Goal: Information Seeking & Learning: Find specific fact

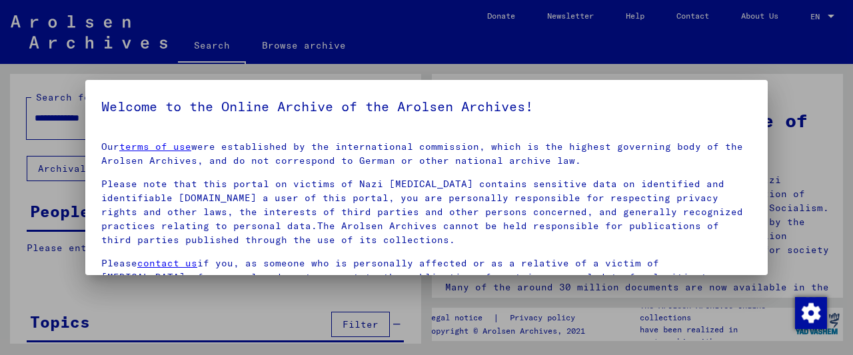
drag, startPoint x: 131, startPoint y: 120, endPoint x: 77, endPoint y: 117, distance: 54.1
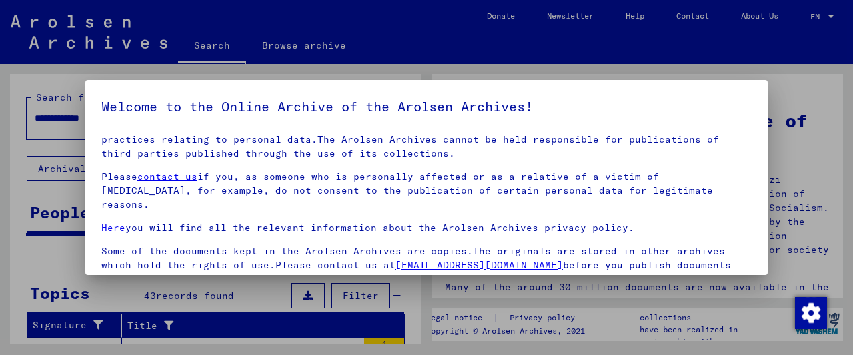
scroll to position [102, 0]
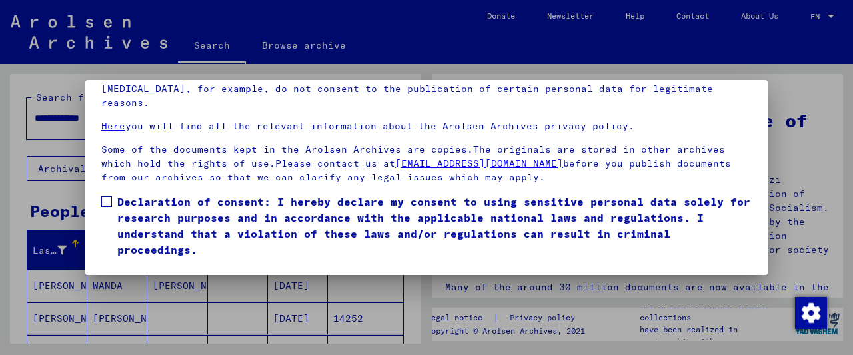
click at [99, 203] on mat-dialog-content "Our terms of use were established by the international commission, which is the…" at bounding box center [426, 144] width 683 height 231
click at [153, 205] on span "Declaration of consent: I hereby declare my consent to using sensitive personal…" at bounding box center [434, 226] width 635 height 64
click at [141, 265] on button "I agree" at bounding box center [133, 277] width 65 height 25
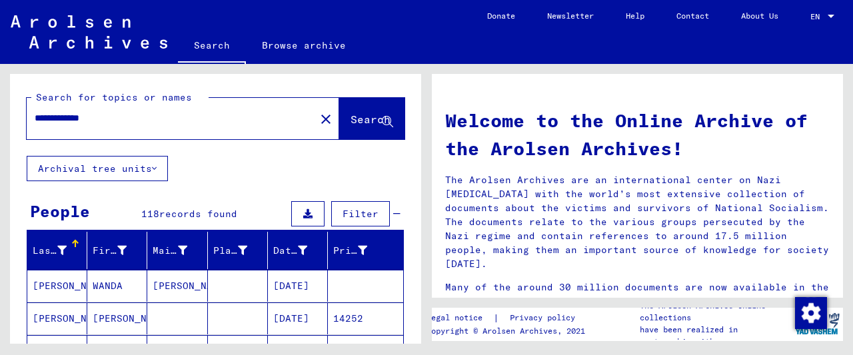
click at [128, 128] on div "**********" at bounding box center [163, 118] width 273 height 30
drag, startPoint x: 134, startPoint y: 114, endPoint x: 8, endPoint y: 109, distance: 126.1
click at [35, 111] on input "**********" at bounding box center [167, 118] width 265 height 14
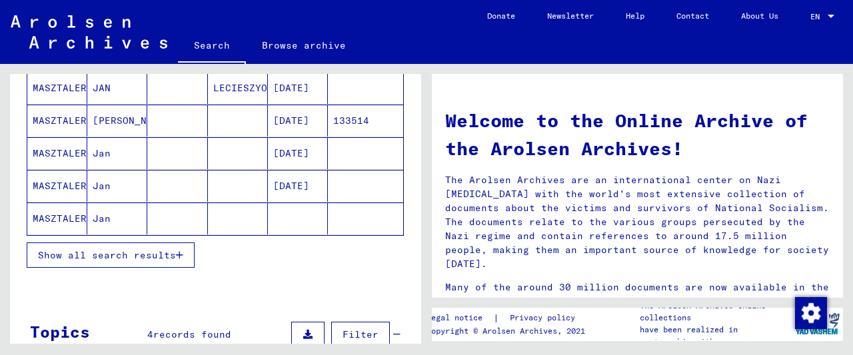
scroll to position [208, 0]
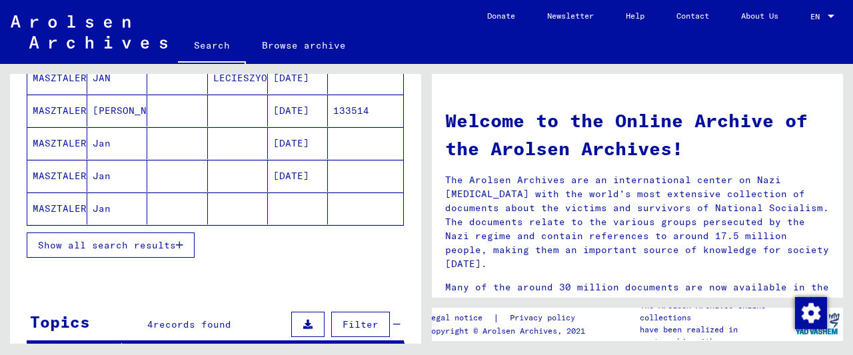
click at [130, 239] on span "Show all search results" at bounding box center [107, 245] width 138 height 12
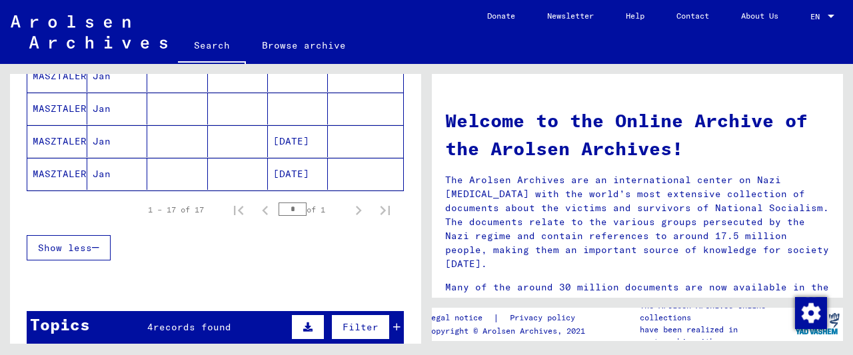
scroll to position [555, 0]
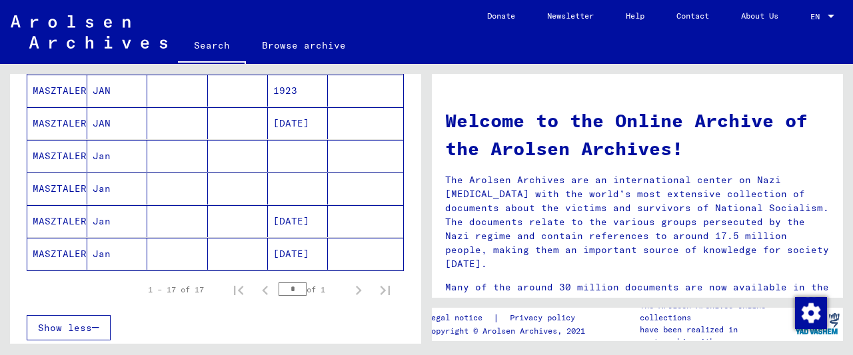
click at [211, 199] on mat-cell at bounding box center [238, 189] width 60 height 32
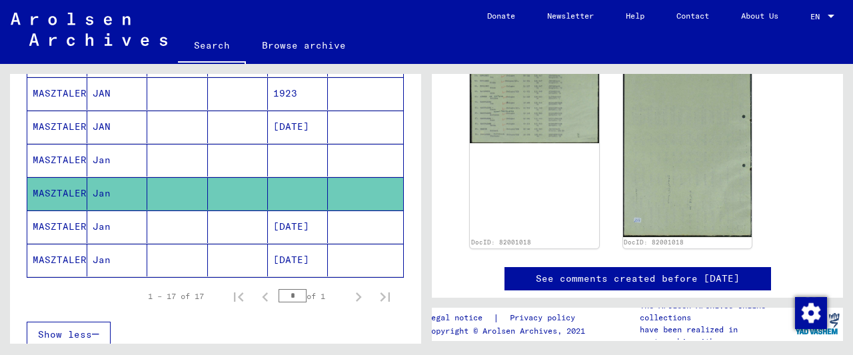
scroll to position [277, 0]
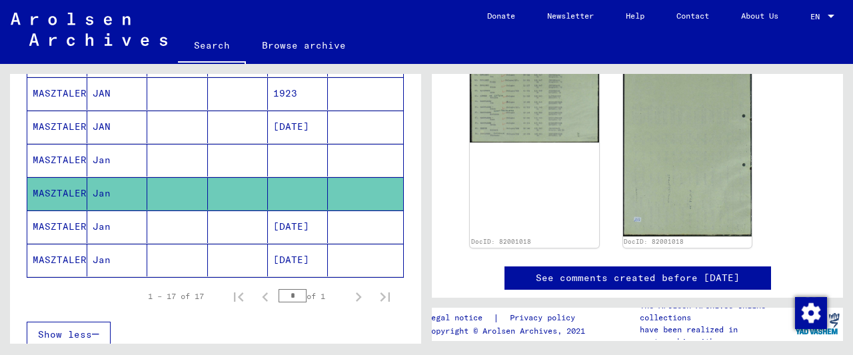
click at [295, 149] on mat-cell at bounding box center [298, 160] width 60 height 33
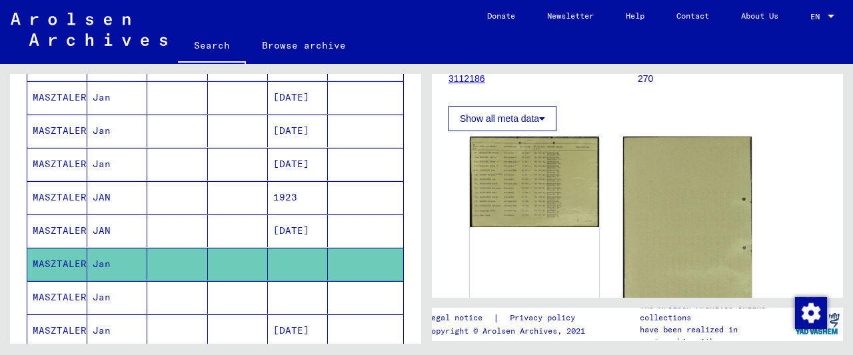
scroll to position [421, 0]
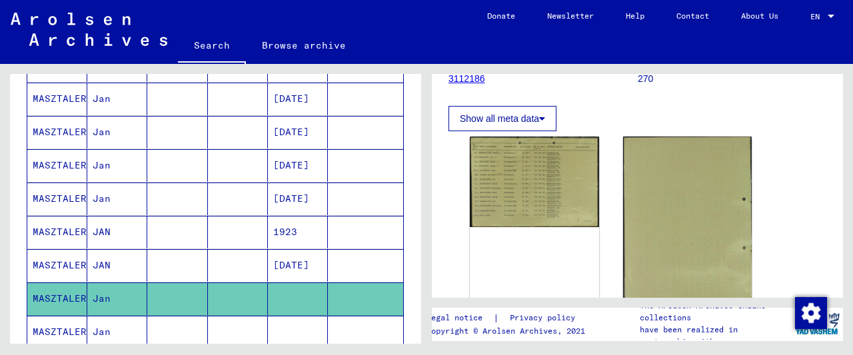
click at [233, 223] on mat-cell at bounding box center [238, 232] width 60 height 33
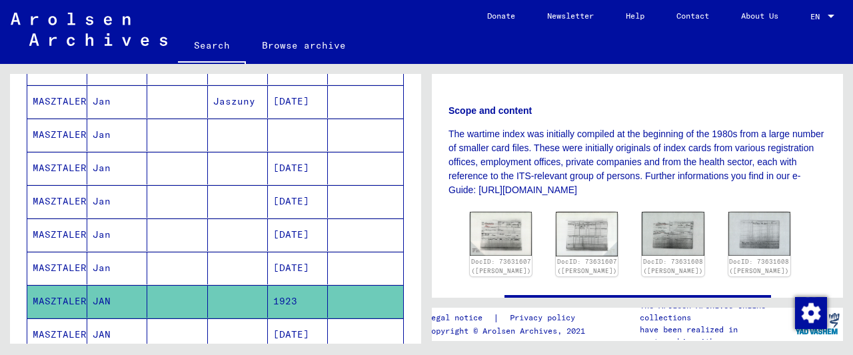
scroll to position [282, 0]
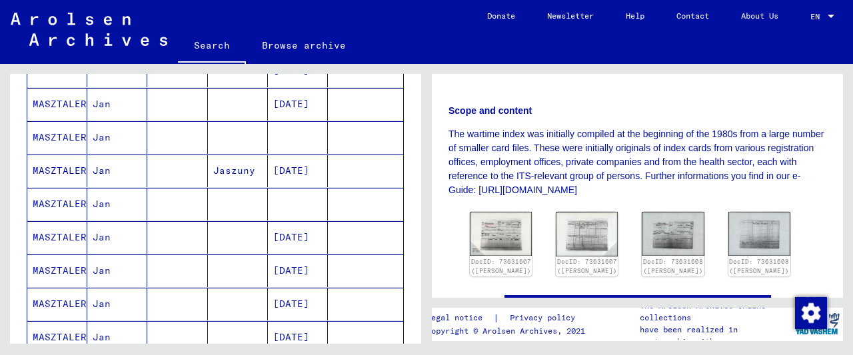
click at [271, 199] on mat-cell at bounding box center [298, 204] width 60 height 33
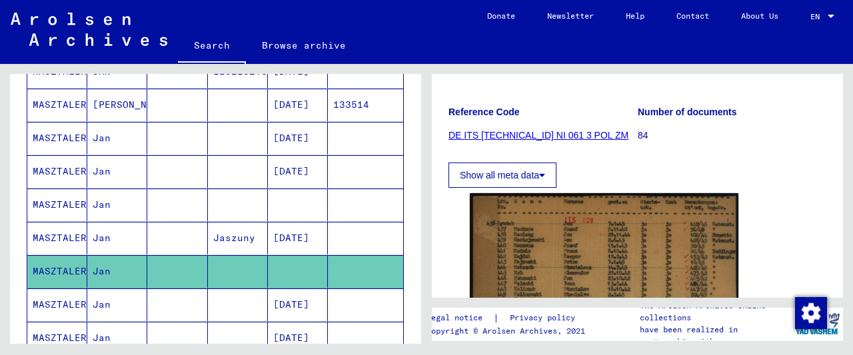
scroll to position [213, 0]
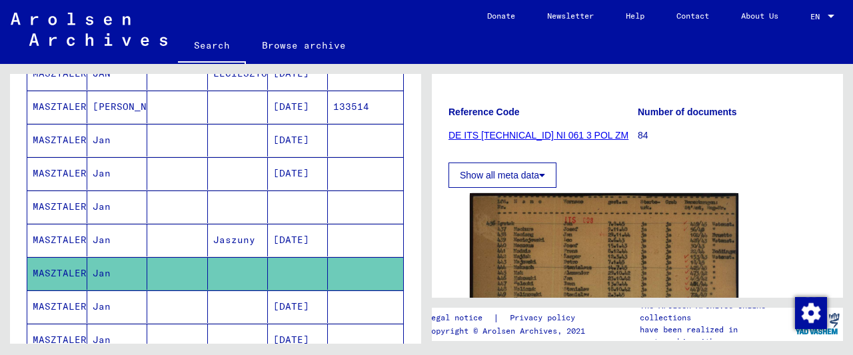
click at [261, 200] on mat-cell at bounding box center [238, 207] width 60 height 33
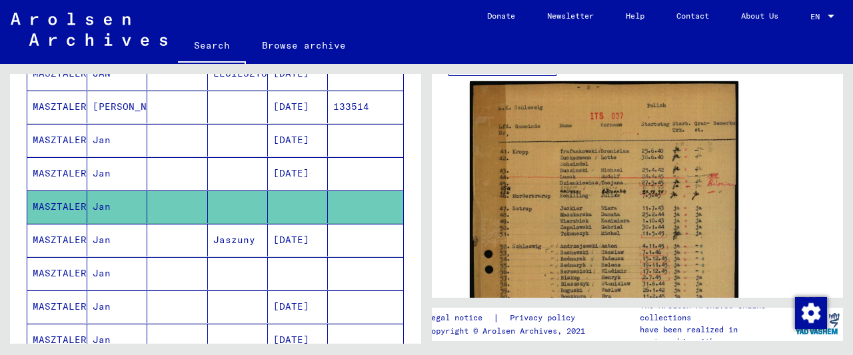
scroll to position [143, 0]
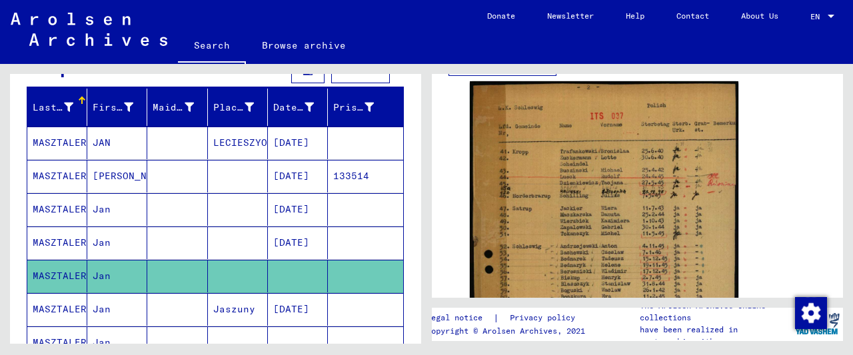
click at [228, 235] on mat-cell at bounding box center [238, 243] width 60 height 33
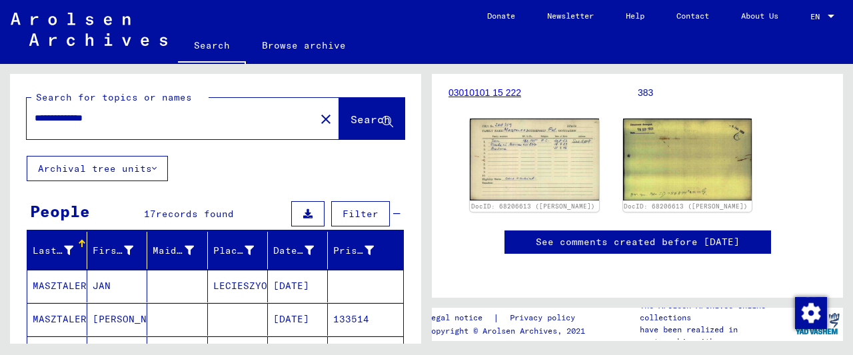
drag, startPoint x: 90, startPoint y: 117, endPoint x: -27, endPoint y: 105, distance: 117.9
click at [35, 111] on input "**********" at bounding box center [171, 118] width 273 height 14
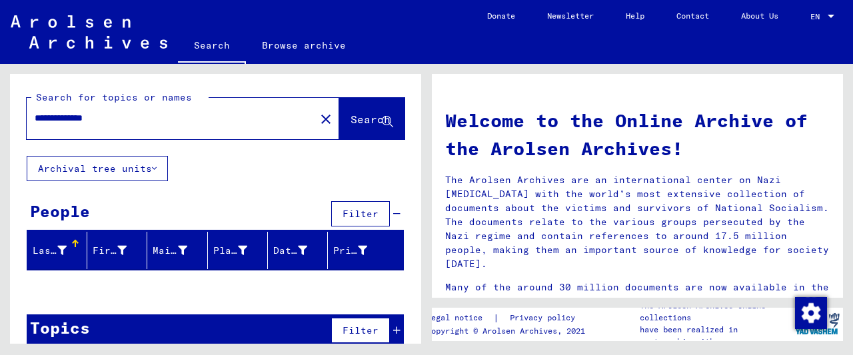
scroll to position [16, 0]
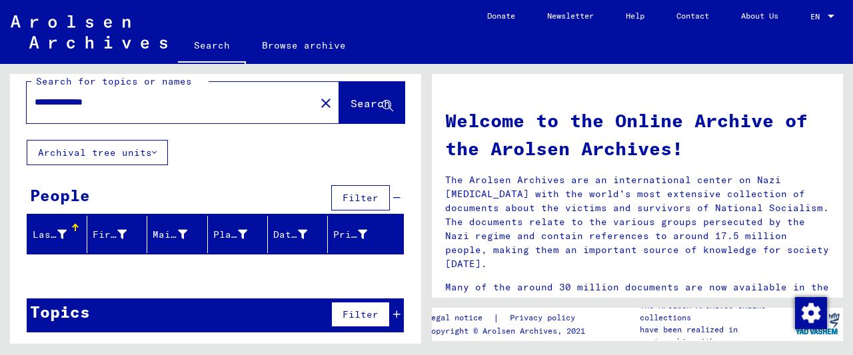
drag, startPoint x: 175, startPoint y: 96, endPoint x: -50, endPoint y: 15, distance: 239.3
click at [35, 95] on input "**********" at bounding box center [167, 102] width 265 height 14
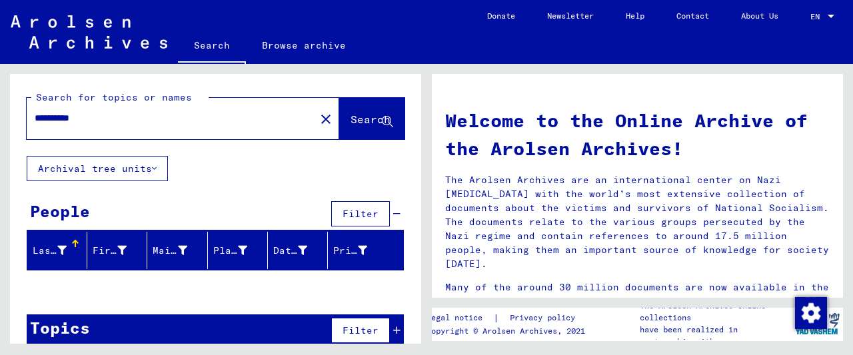
type input "**********"
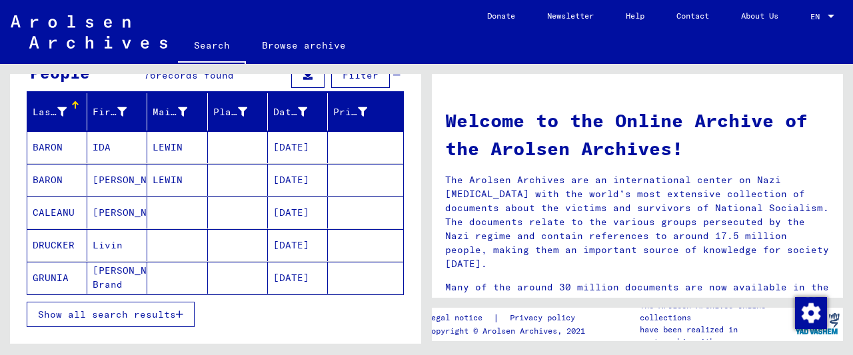
scroll to position [208, 0]
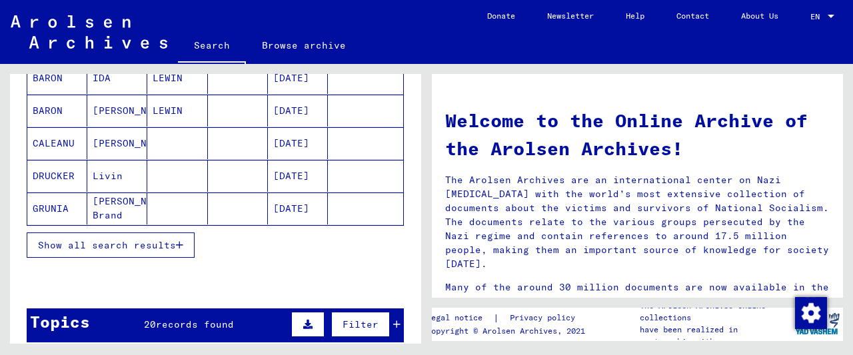
click at [168, 237] on button "Show all search results" at bounding box center [111, 245] width 168 height 25
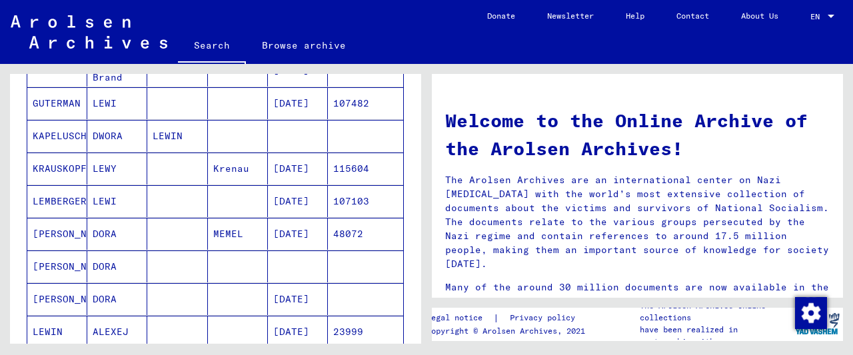
scroll to position [347, 0]
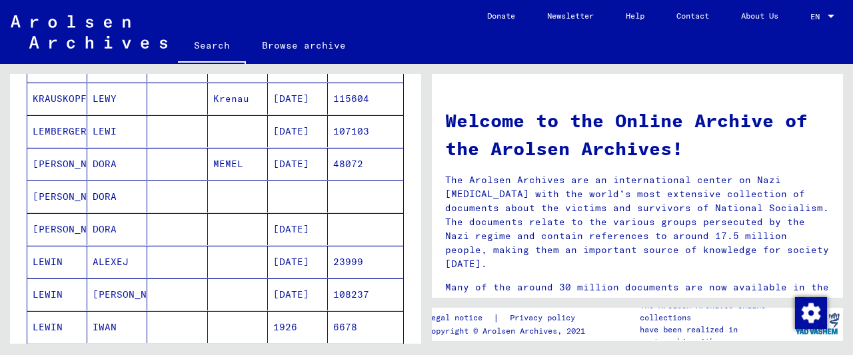
click at [113, 157] on mat-cell "DORA" at bounding box center [117, 164] width 60 height 32
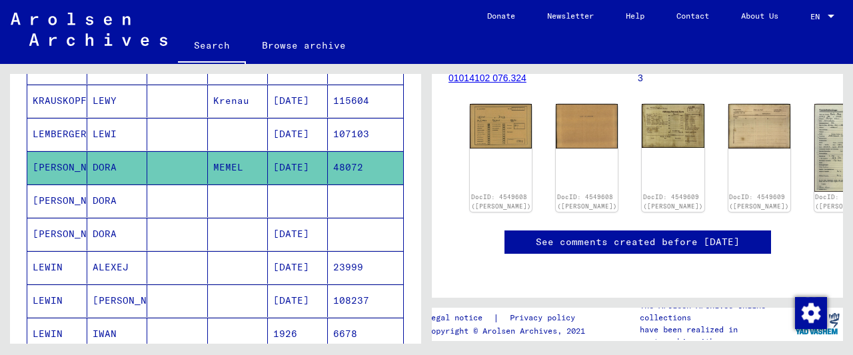
click at [232, 198] on mat-cell at bounding box center [238, 201] width 60 height 33
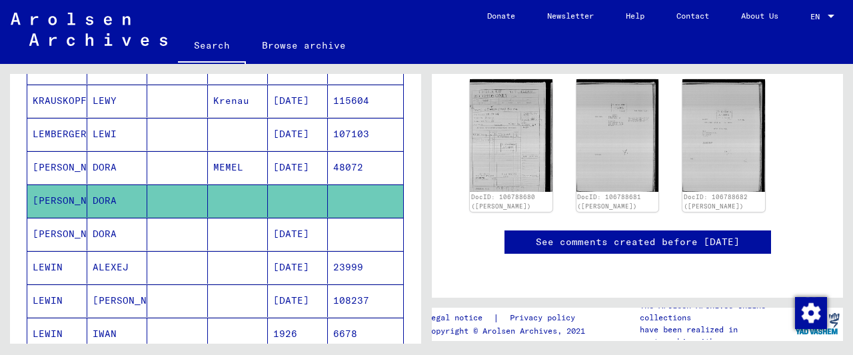
scroll to position [110, 0]
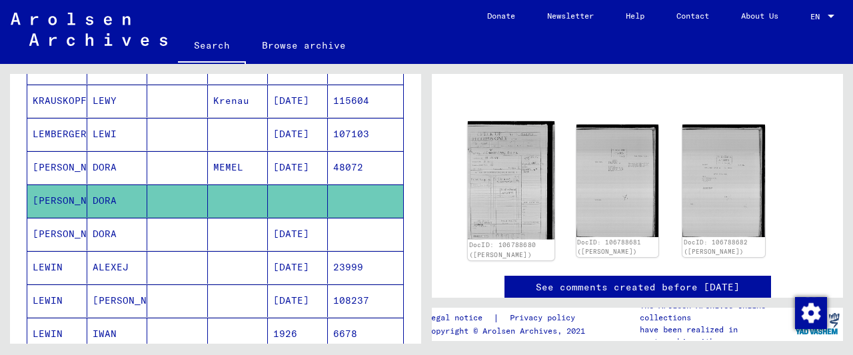
click at [517, 172] on img at bounding box center [511, 180] width 87 height 118
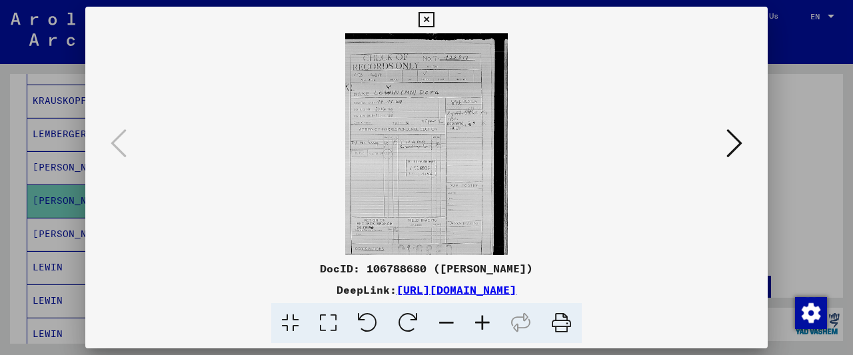
click at [481, 322] on icon at bounding box center [483, 323] width 36 height 41
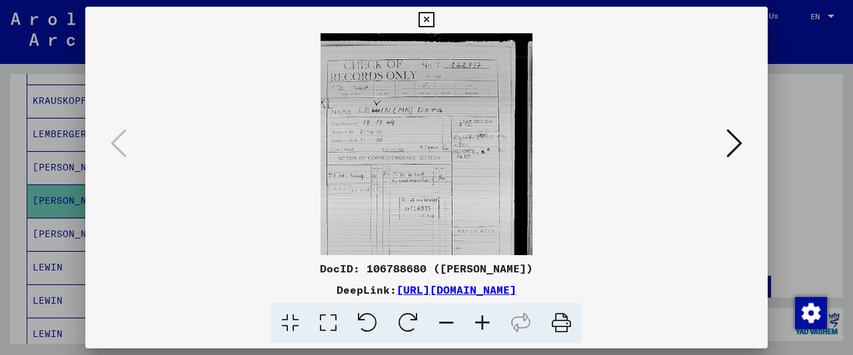
click at [481, 322] on icon at bounding box center [483, 323] width 36 height 41
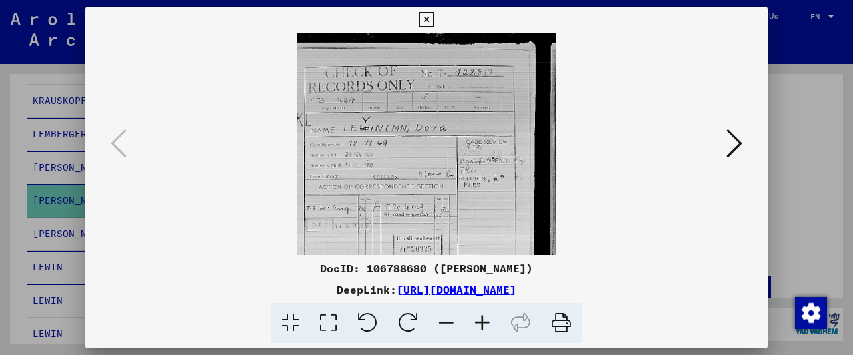
click at [481, 322] on icon at bounding box center [483, 323] width 36 height 41
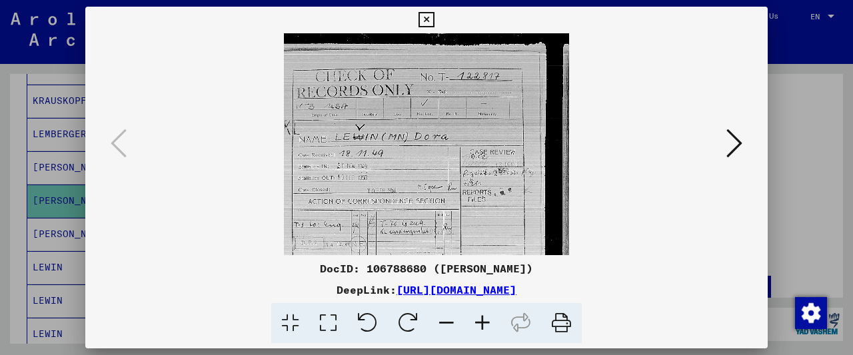
click at [481, 322] on icon at bounding box center [483, 323] width 36 height 41
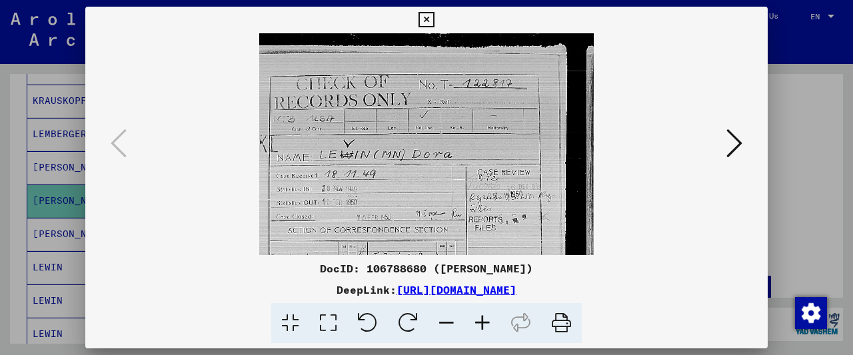
click at [481, 322] on icon at bounding box center [483, 323] width 36 height 41
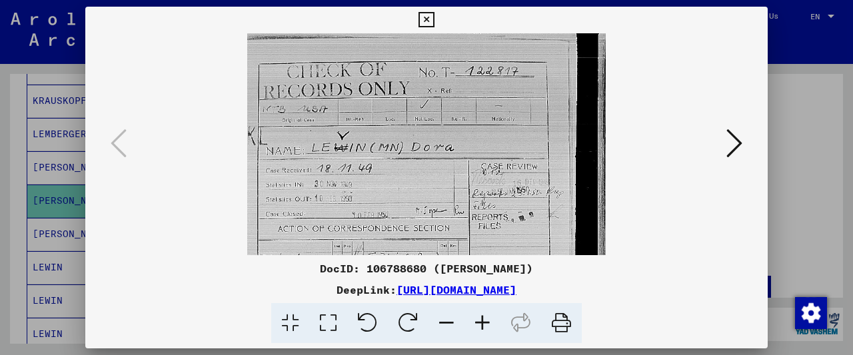
scroll to position [44, 0]
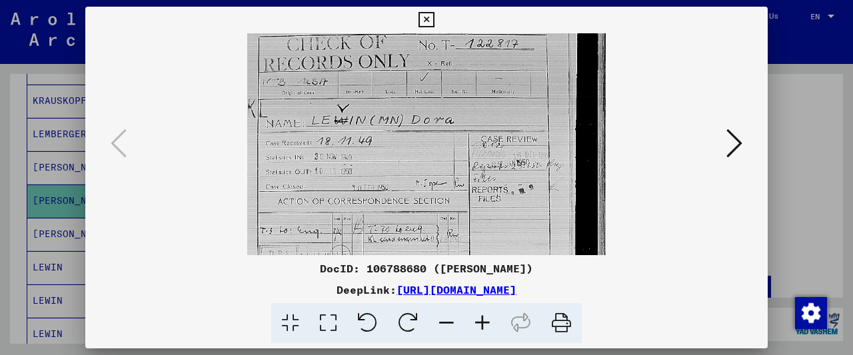
drag, startPoint x: 515, startPoint y: 191, endPoint x: 524, endPoint y: 149, distance: 43.5
click at [515, 150] on img at bounding box center [426, 234] width 359 height 489
click at [743, 150] on icon at bounding box center [735, 143] width 16 height 32
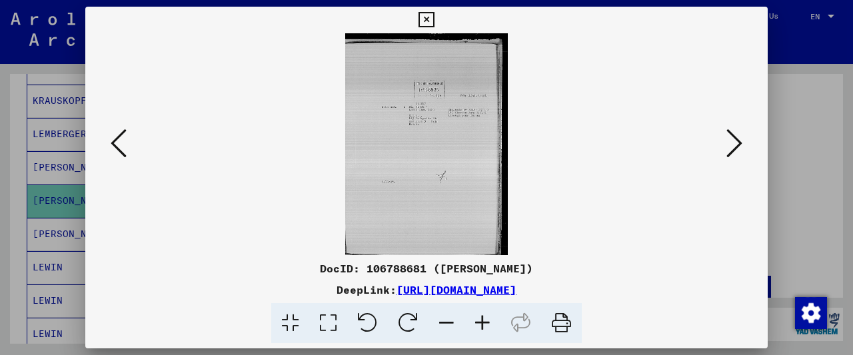
click at [737, 145] on icon at bounding box center [735, 143] width 16 height 32
click at [434, 15] on icon at bounding box center [426, 20] width 15 height 16
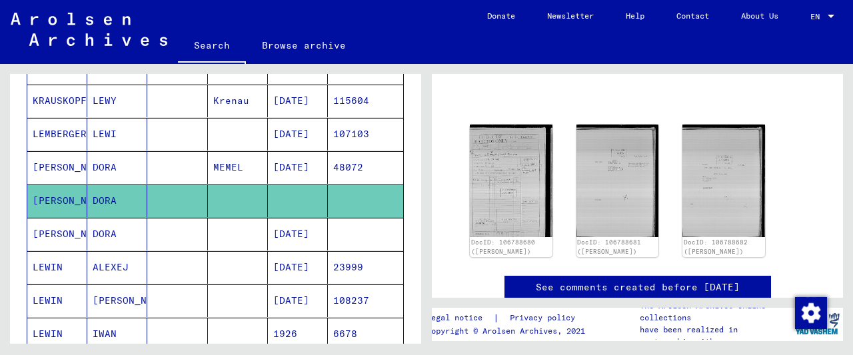
click at [186, 238] on mat-cell at bounding box center [177, 234] width 60 height 33
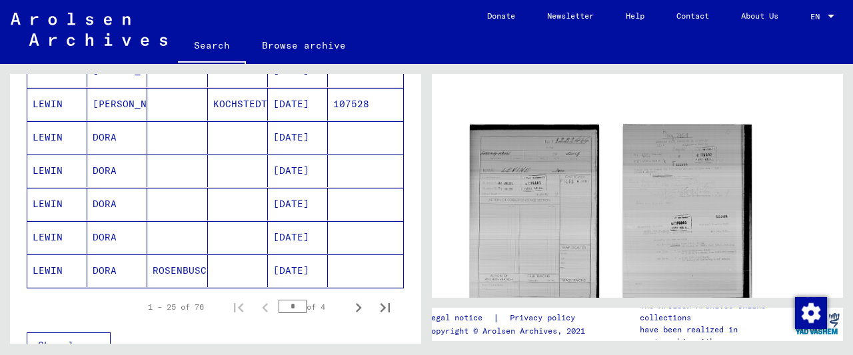
scroll to position [835, 0]
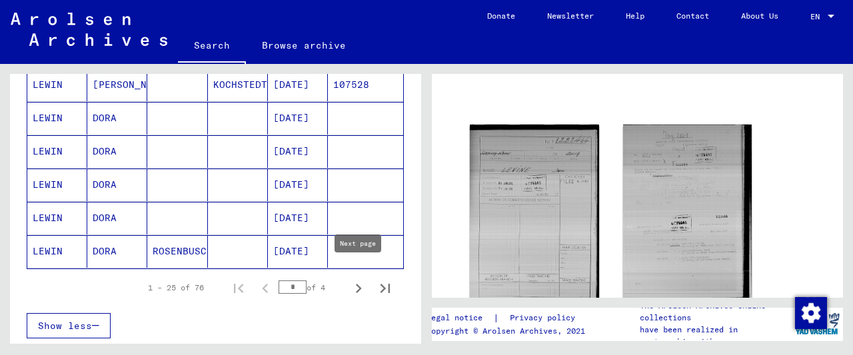
click at [361, 284] on icon "Next page" at bounding box center [359, 288] width 6 height 9
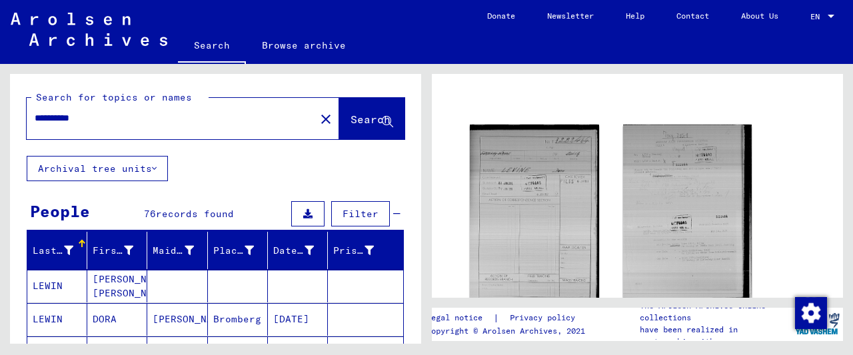
scroll to position [139, 0]
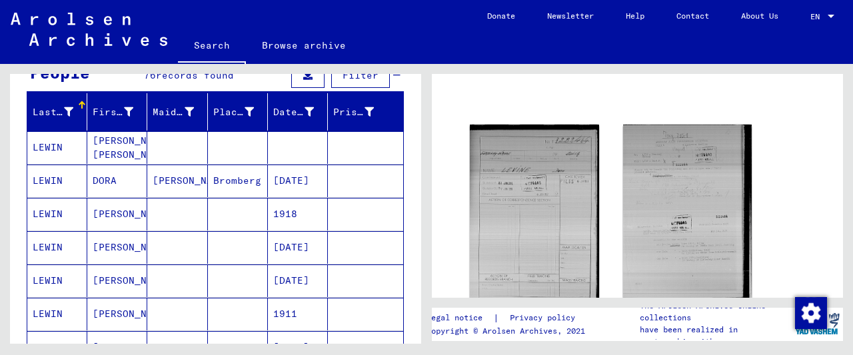
click at [194, 150] on mat-cell at bounding box center [177, 147] width 60 height 33
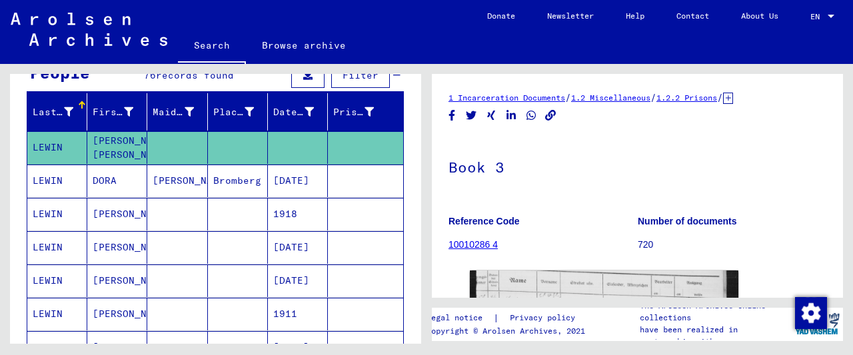
click at [733, 97] on icon at bounding box center [728, 98] width 10 height 11
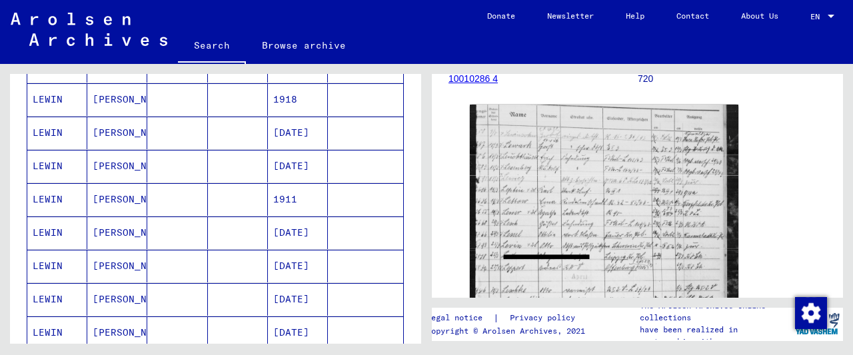
scroll to position [277, 0]
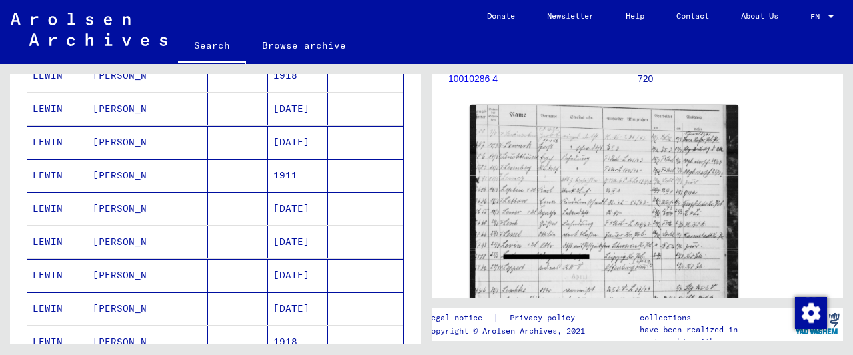
click at [229, 181] on mat-cell at bounding box center [238, 175] width 60 height 33
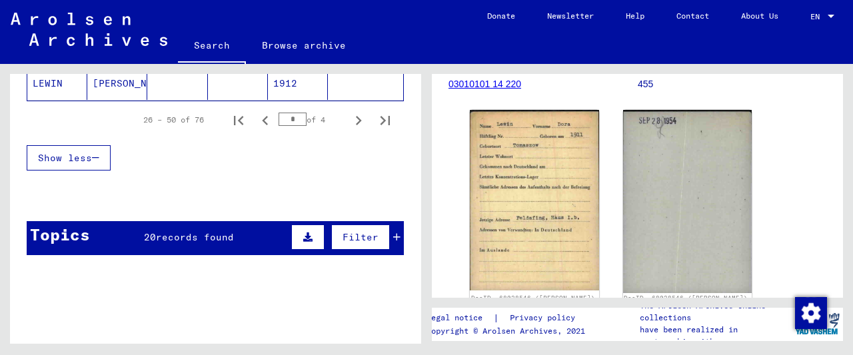
scroll to position [971, 0]
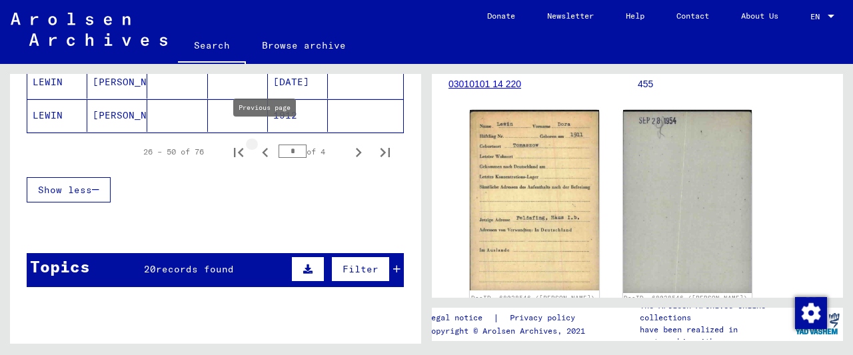
click at [267, 143] on icon "Previous page" at bounding box center [265, 152] width 19 height 19
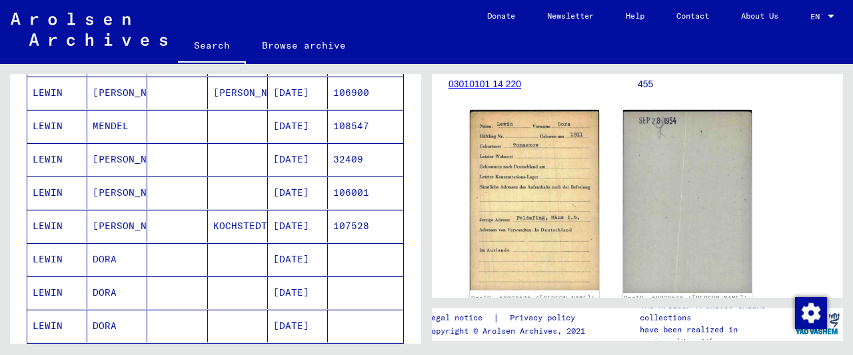
scroll to position [693, 0]
click at [216, 189] on mat-cell at bounding box center [238, 193] width 60 height 33
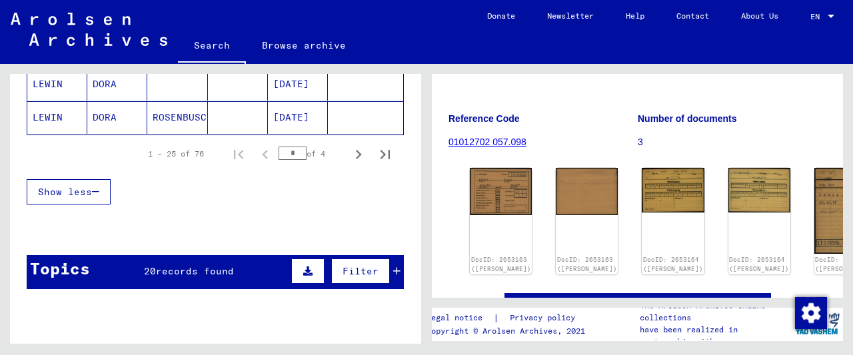
scroll to position [971, 0]
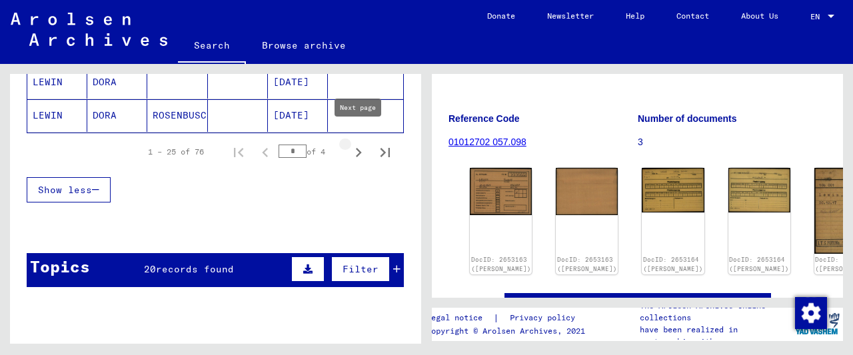
click at [362, 143] on icon "Next page" at bounding box center [358, 152] width 19 height 19
type input "*"
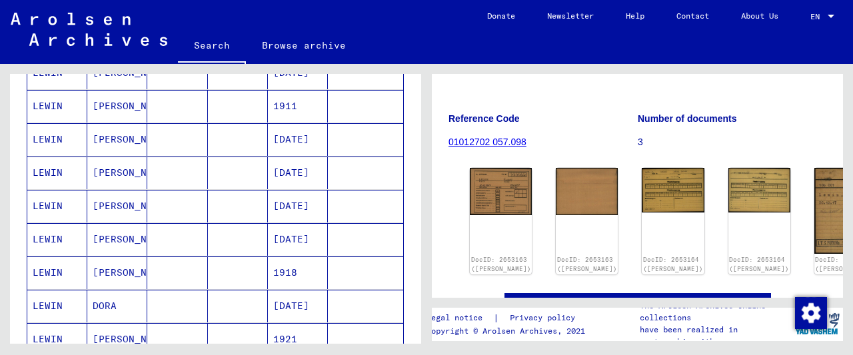
scroll to position [69, 0]
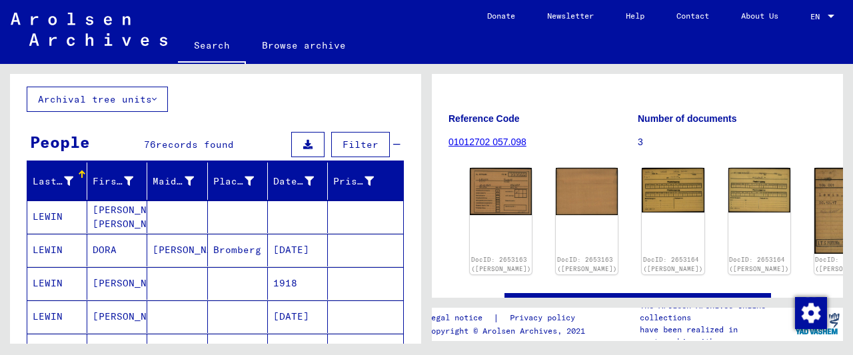
click at [202, 287] on mat-cell at bounding box center [177, 283] width 60 height 33
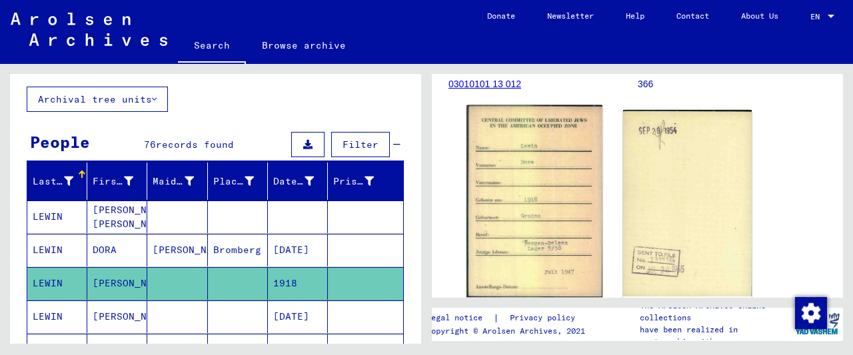
scroll to position [211, 0]
click at [568, 178] on img at bounding box center [534, 201] width 135 height 193
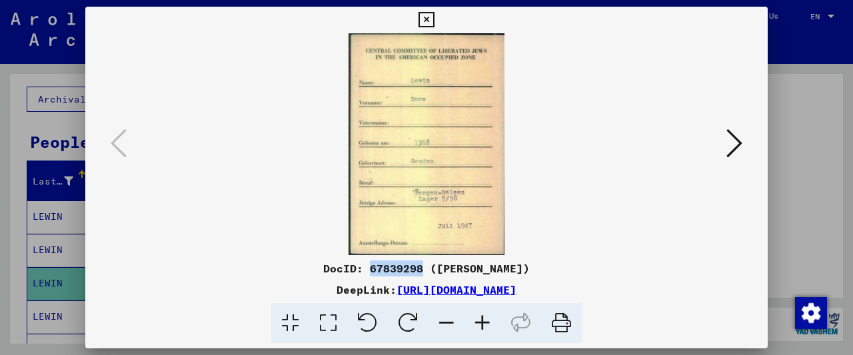
drag, startPoint x: 430, startPoint y: 267, endPoint x: 384, endPoint y: 263, distance: 46.1
click at [384, 265] on div "DocID: 67839298 ([PERSON_NAME])" at bounding box center [426, 269] width 683 height 16
copy div "7839298"
click at [383, 266] on div "DocID: 67839298 ([PERSON_NAME])" at bounding box center [426, 269] width 683 height 16
drag, startPoint x: 381, startPoint y: 269, endPoint x: 431, endPoint y: 264, distance: 50.2
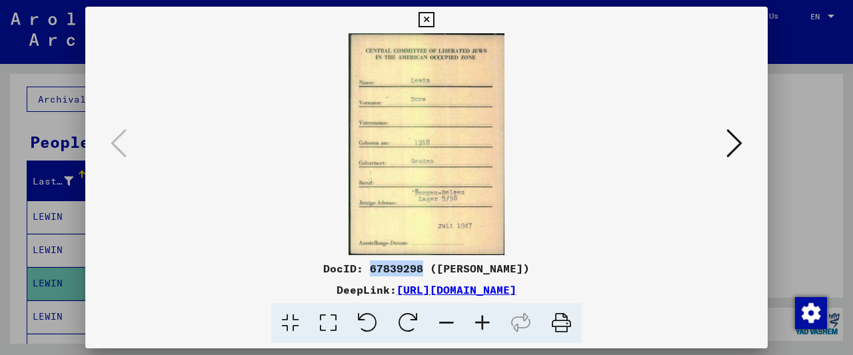
click at [431, 264] on div "DocID: 67839298 ([PERSON_NAME])" at bounding box center [426, 269] width 683 height 16
copy div "67839298"
click at [434, 15] on icon at bounding box center [426, 20] width 15 height 16
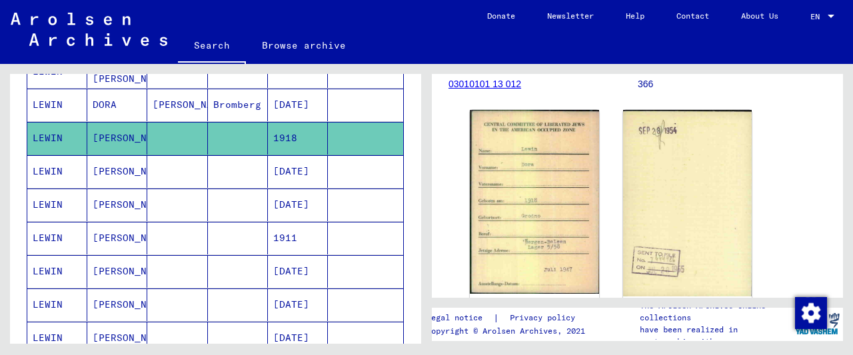
scroll to position [277, 0]
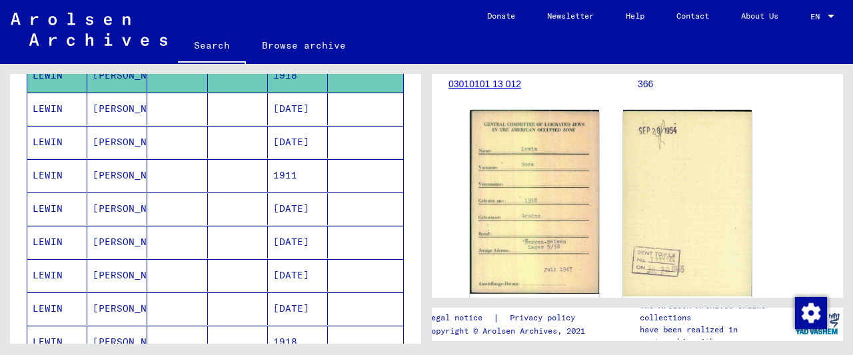
click at [222, 93] on mat-cell at bounding box center [238, 109] width 60 height 33
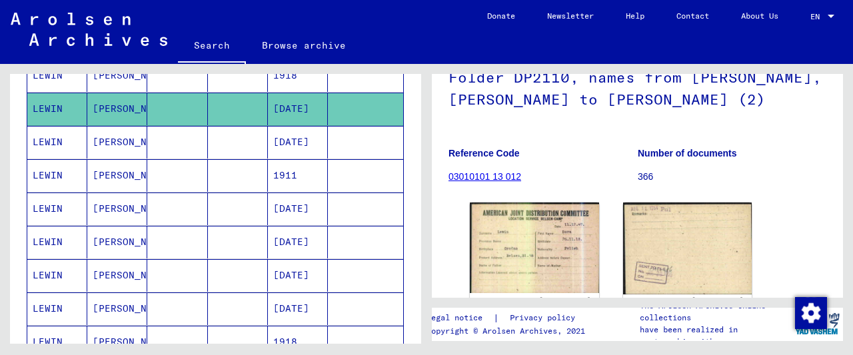
scroll to position [139, 0]
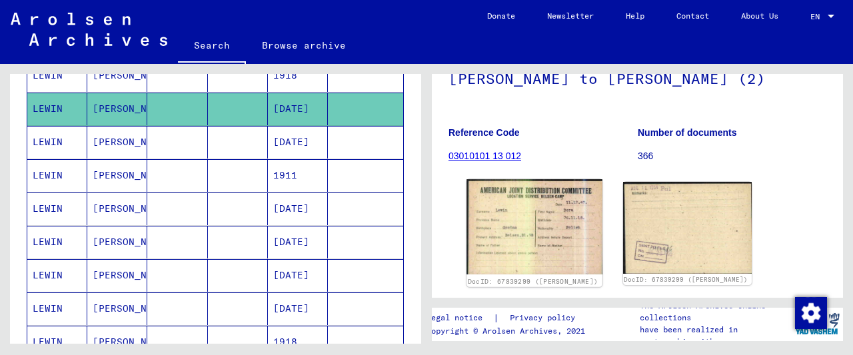
click at [521, 226] on img at bounding box center [534, 226] width 135 height 95
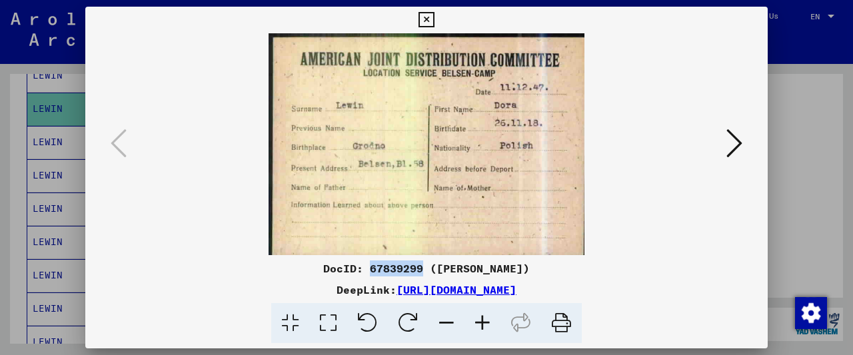
drag, startPoint x: 433, startPoint y: 265, endPoint x: 381, endPoint y: 265, distance: 52.0
click at [381, 265] on div "DocID: 67839299 ([PERSON_NAME])" at bounding box center [426, 269] width 683 height 16
copy div "67839299"
click at [434, 21] on icon at bounding box center [426, 20] width 15 height 16
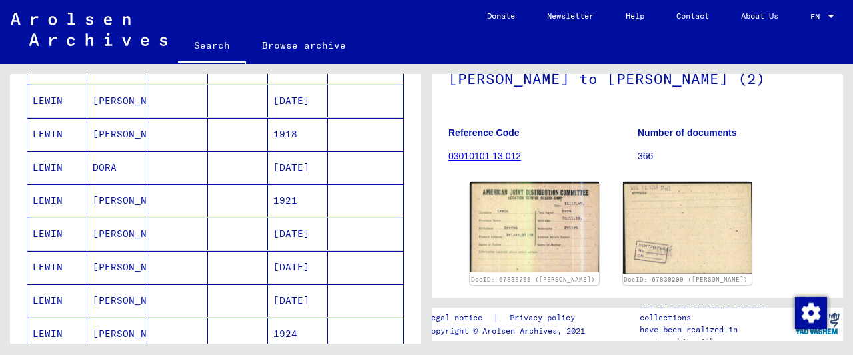
scroll to position [555, 0]
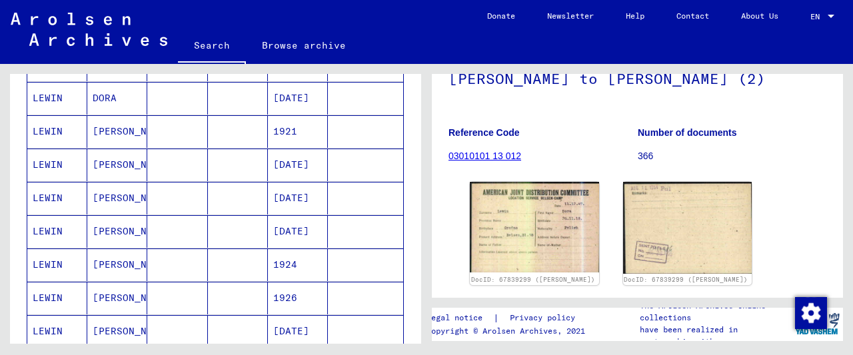
click at [252, 93] on mat-cell at bounding box center [238, 98] width 60 height 33
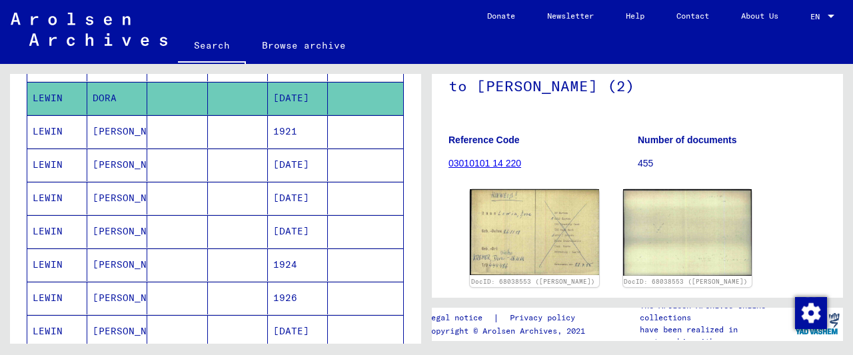
scroll to position [208, 0]
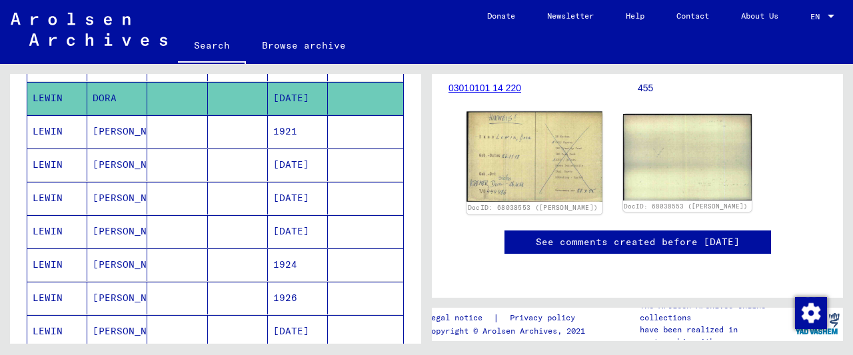
click at [536, 148] on img at bounding box center [534, 157] width 135 height 90
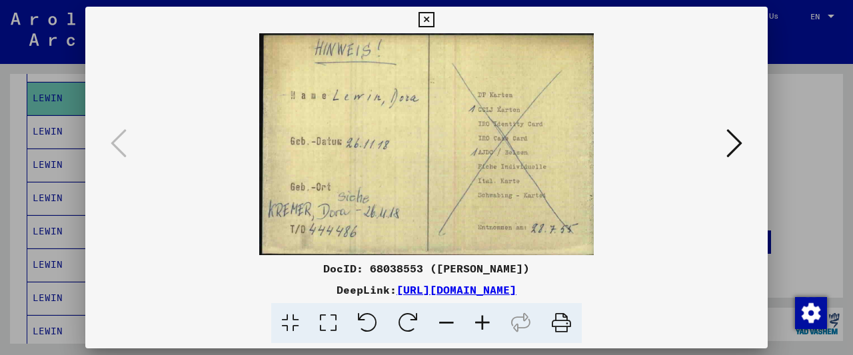
drag, startPoint x: 757, startPoint y: 20, endPoint x: 745, endPoint y: 22, distance: 11.5
click at [434, 19] on icon at bounding box center [426, 20] width 15 height 16
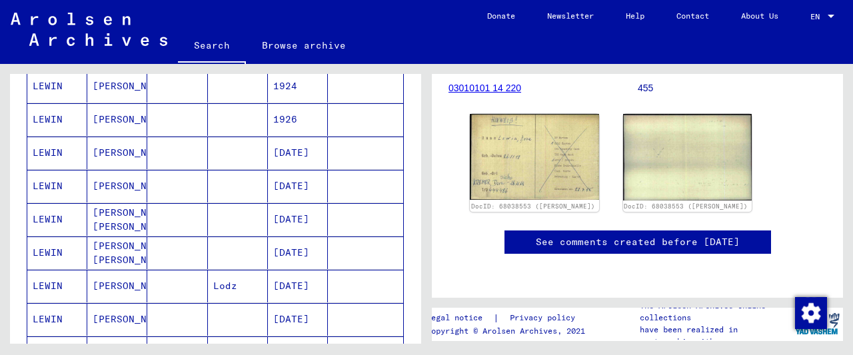
scroll to position [763, 0]
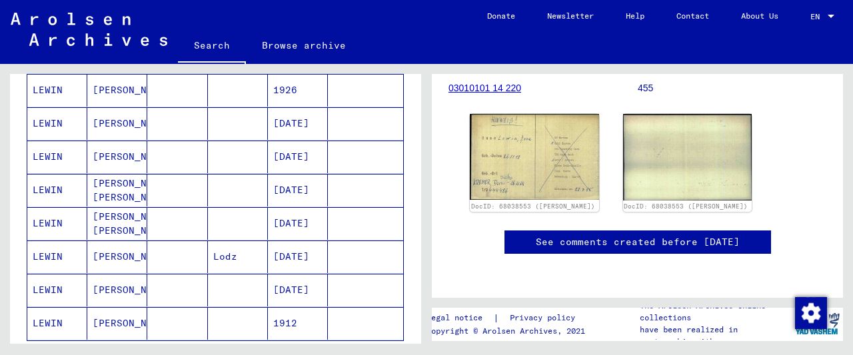
click at [253, 146] on mat-cell at bounding box center [238, 157] width 60 height 33
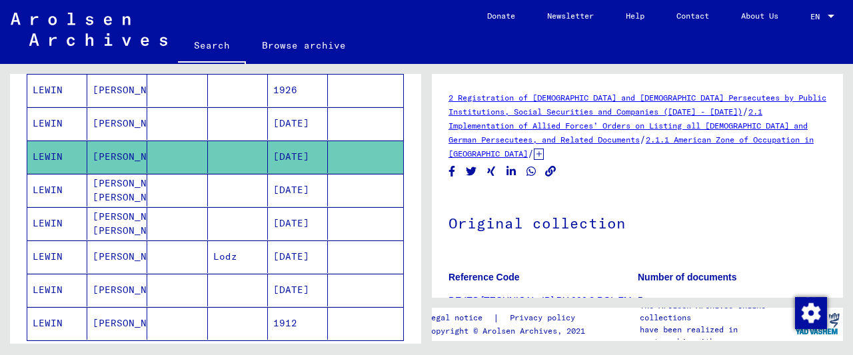
scroll to position [277, 0]
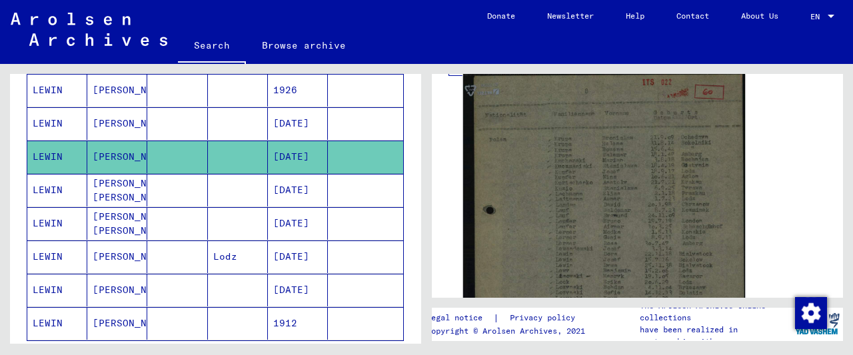
click at [596, 197] on img at bounding box center [604, 249] width 282 height 353
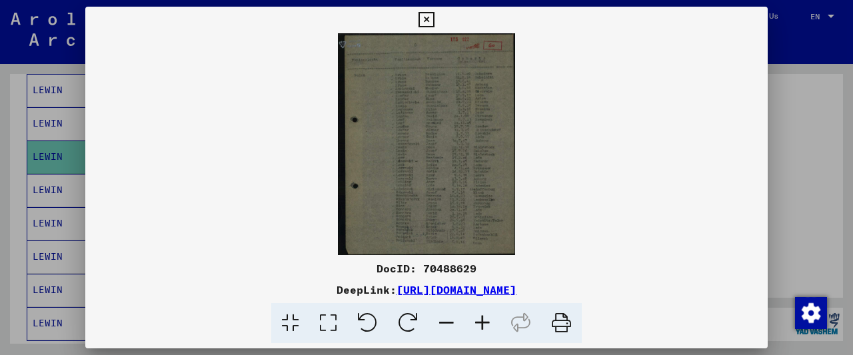
click at [480, 319] on icon at bounding box center [483, 323] width 36 height 41
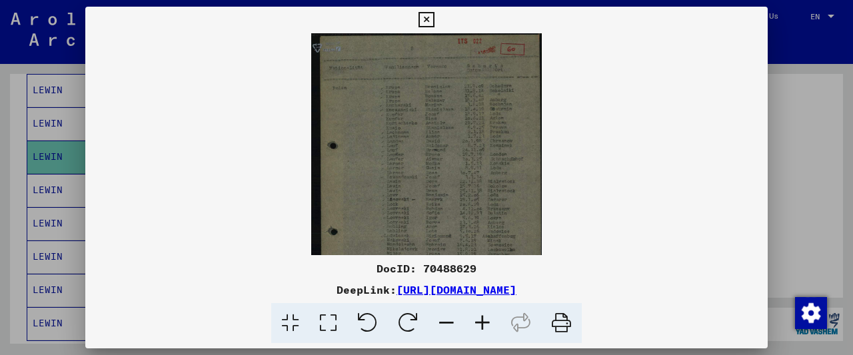
click at [480, 319] on icon at bounding box center [483, 323] width 36 height 41
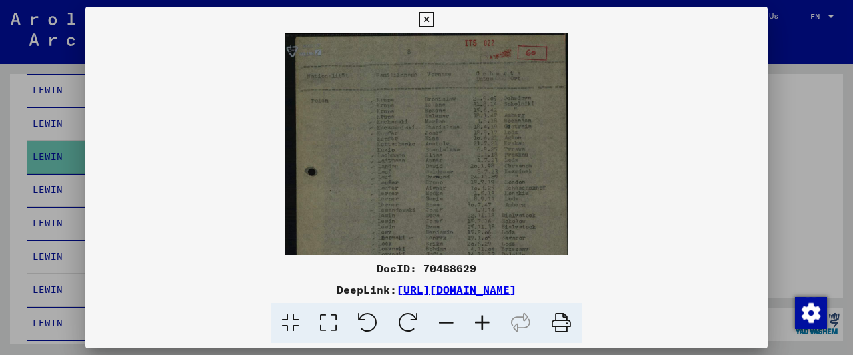
click at [480, 319] on icon at bounding box center [483, 323] width 36 height 41
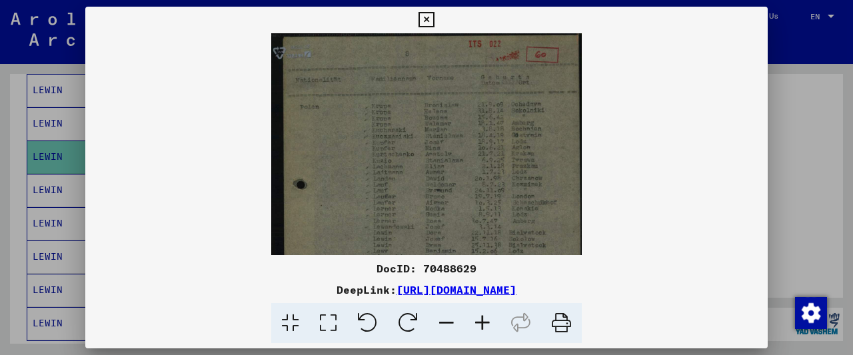
click at [480, 319] on icon at bounding box center [483, 323] width 36 height 41
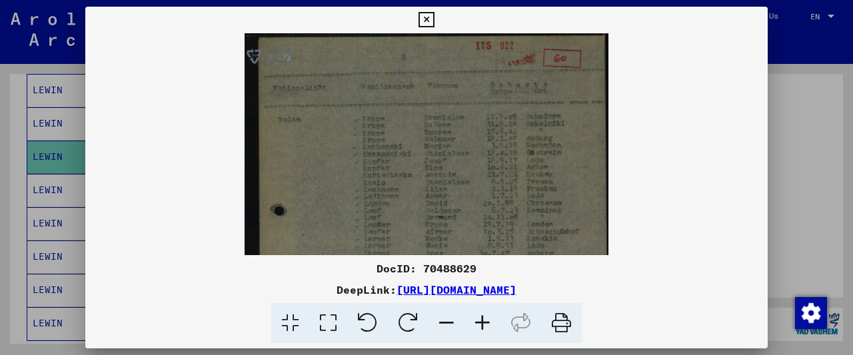
click at [480, 319] on icon at bounding box center [483, 323] width 36 height 41
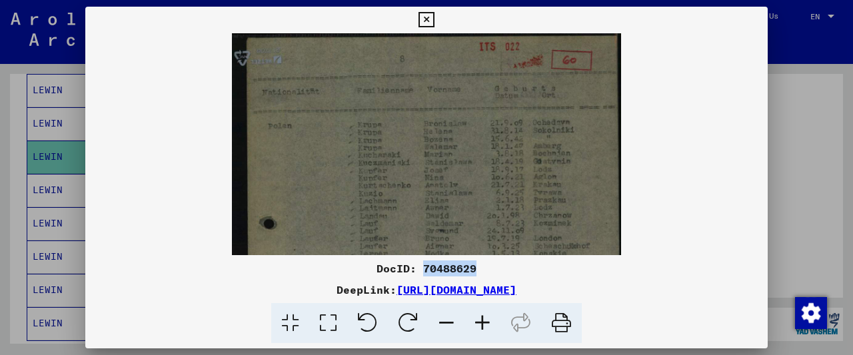
drag, startPoint x: 479, startPoint y: 265, endPoint x: 421, endPoint y: 271, distance: 58.4
click at [421, 271] on div "DocID: 70488629" at bounding box center [426, 269] width 683 height 16
copy div "70488629"
